Goal: Check status: Check status

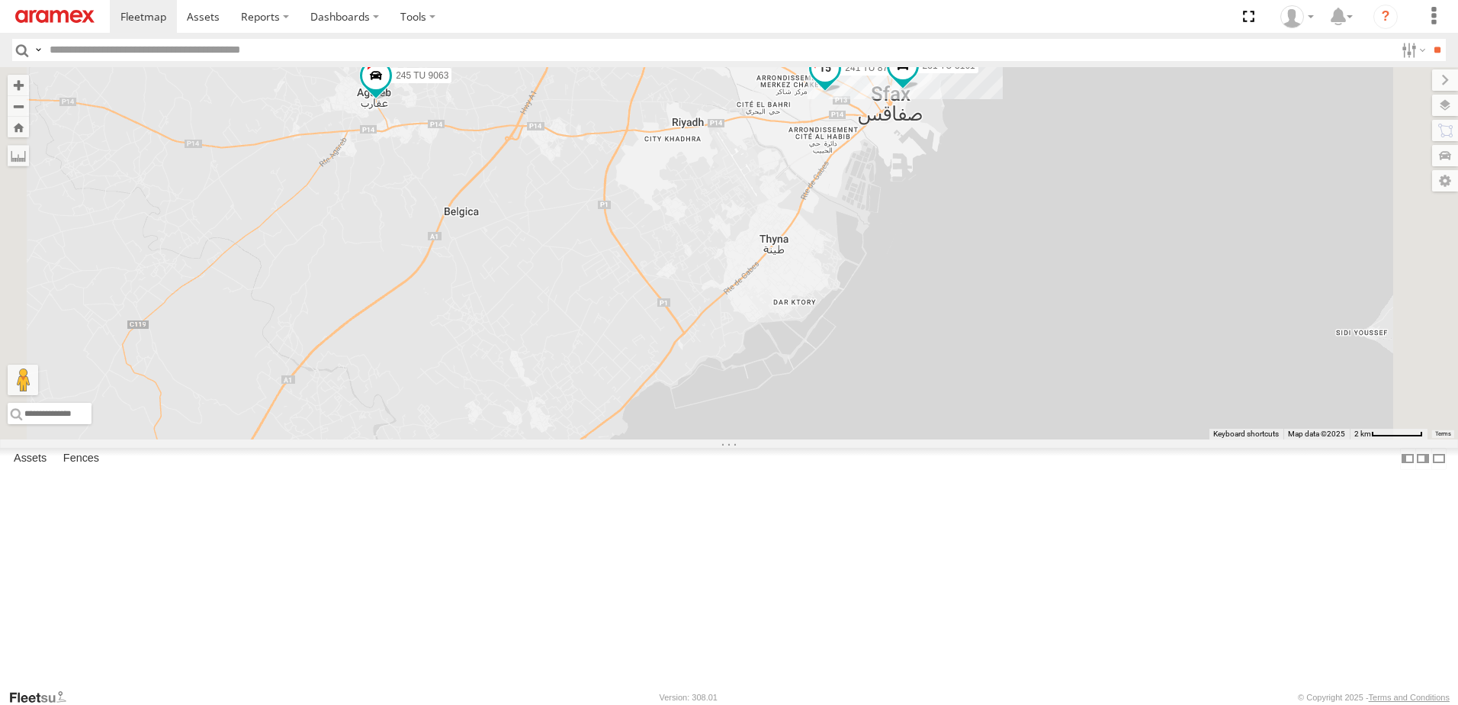
click at [839, 82] on span at bounding box center [824, 68] width 27 height 27
click at [846, 76] on label at bounding box center [831, 70] width 30 height 11
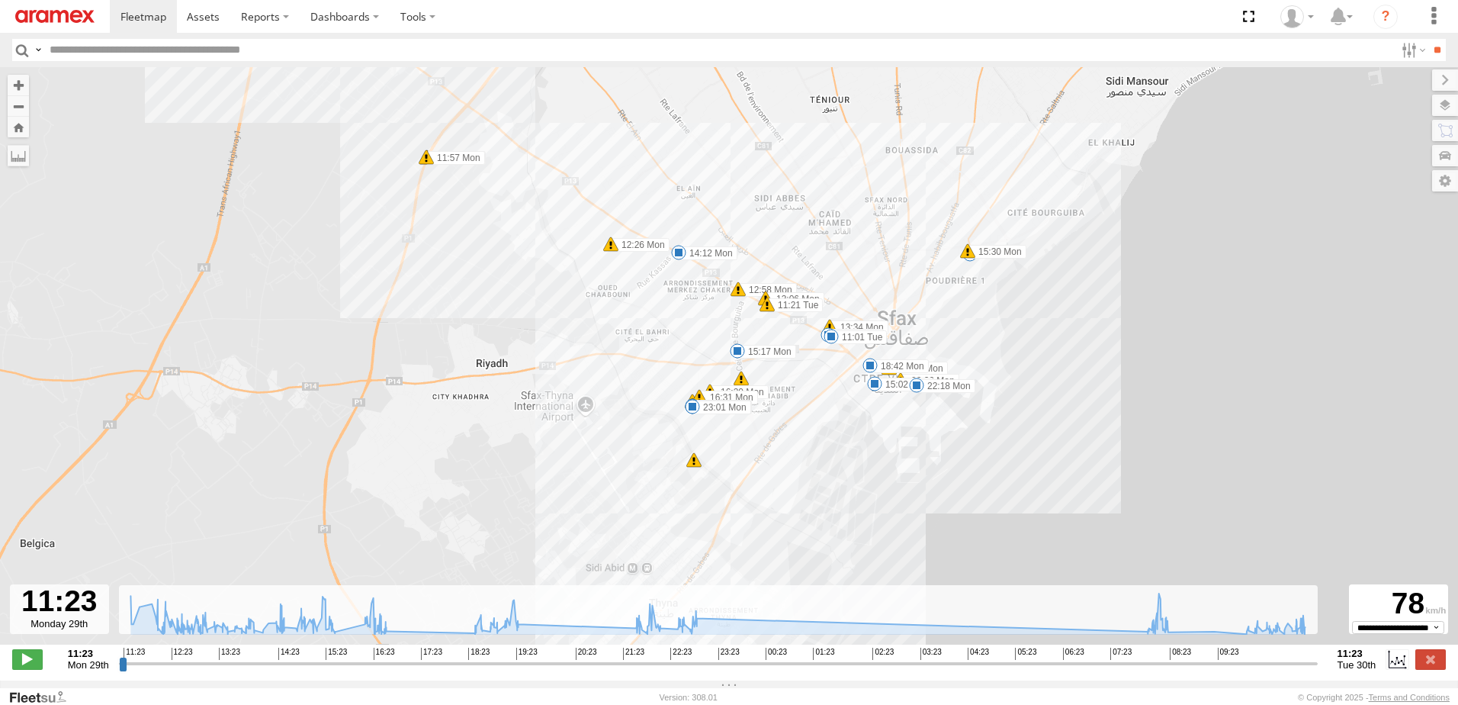
drag, startPoint x: 864, startPoint y: 332, endPoint x: 823, endPoint y: 160, distance: 176.5
click at [823, 160] on div "241 TU 8763 11:32 Mon 11:50 Mon 11:54 Mon 11:57 Mon 11:57 Mon 12:26 Mon 12:58 M…" at bounding box center [729, 363] width 1458 height 593
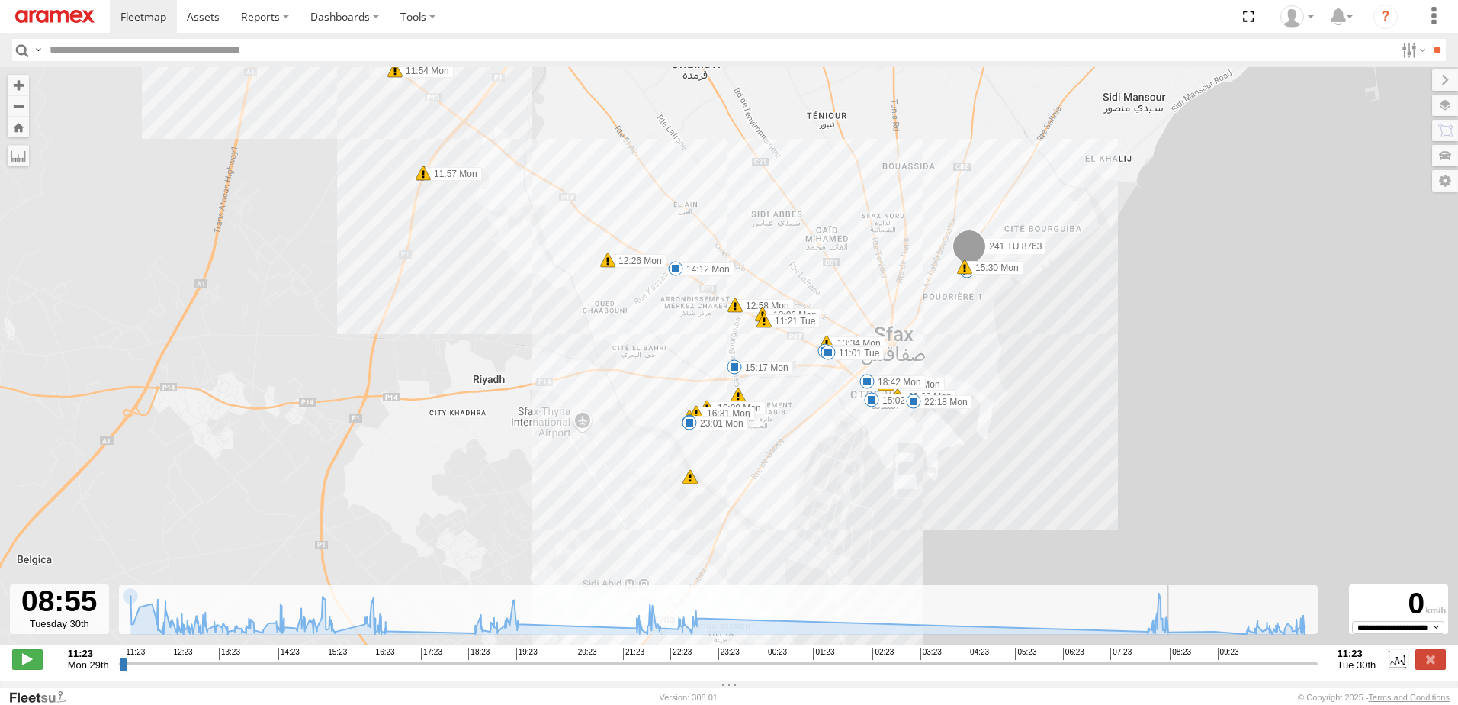
drag, startPoint x: 122, startPoint y: 672, endPoint x: 1199, endPoint y: 606, distance: 1078.9
type input "**********"
click at [1199, 656] on input "range" at bounding box center [718, 663] width 1199 height 14
